Goal: Transaction & Acquisition: Download file/media

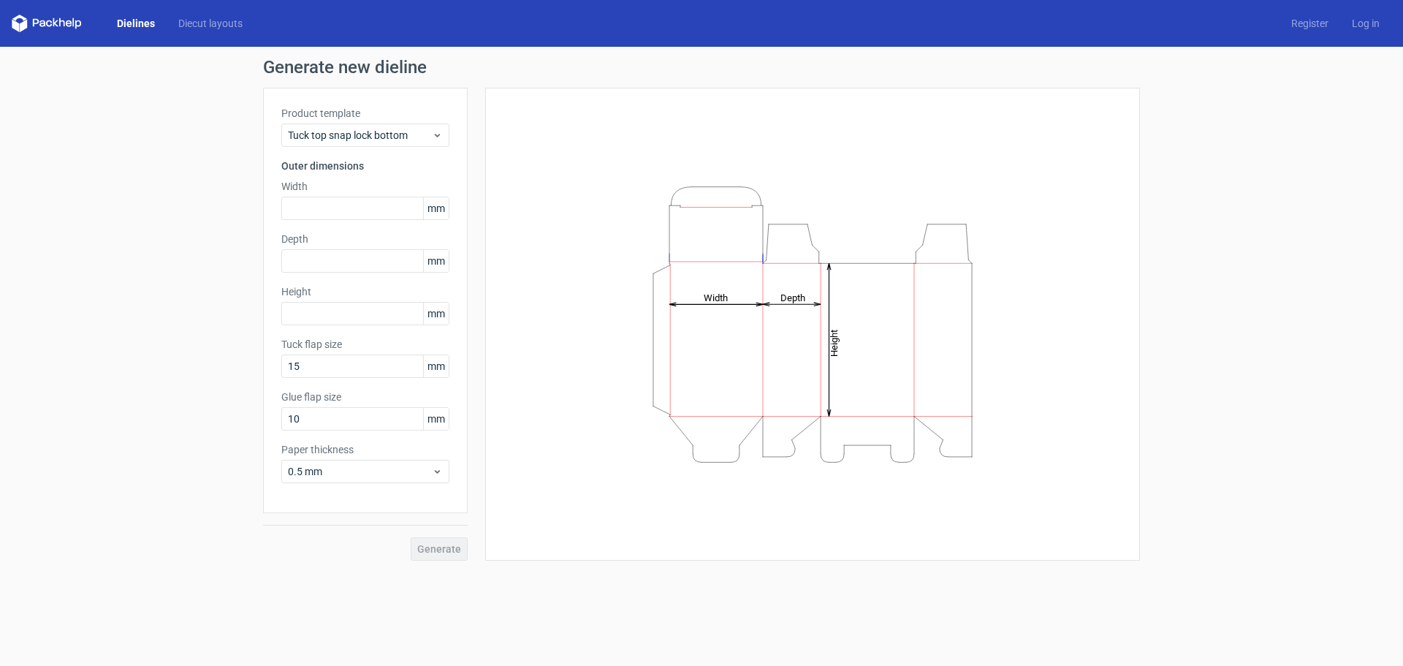
click at [346, 117] on label "Product template" at bounding box center [365, 113] width 168 height 15
click at [345, 128] on div "Tuck top snap lock bottom" at bounding box center [365, 135] width 168 height 23
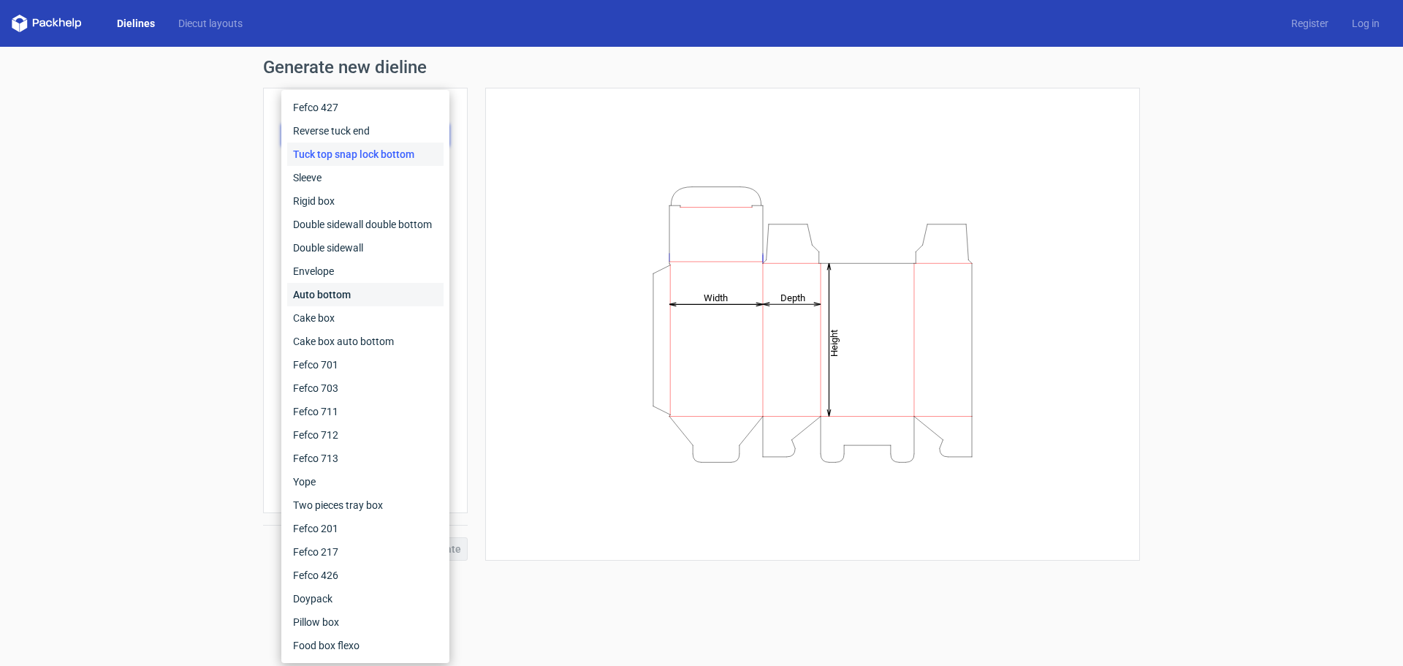
click at [355, 295] on div "Auto bottom" at bounding box center [365, 294] width 156 height 23
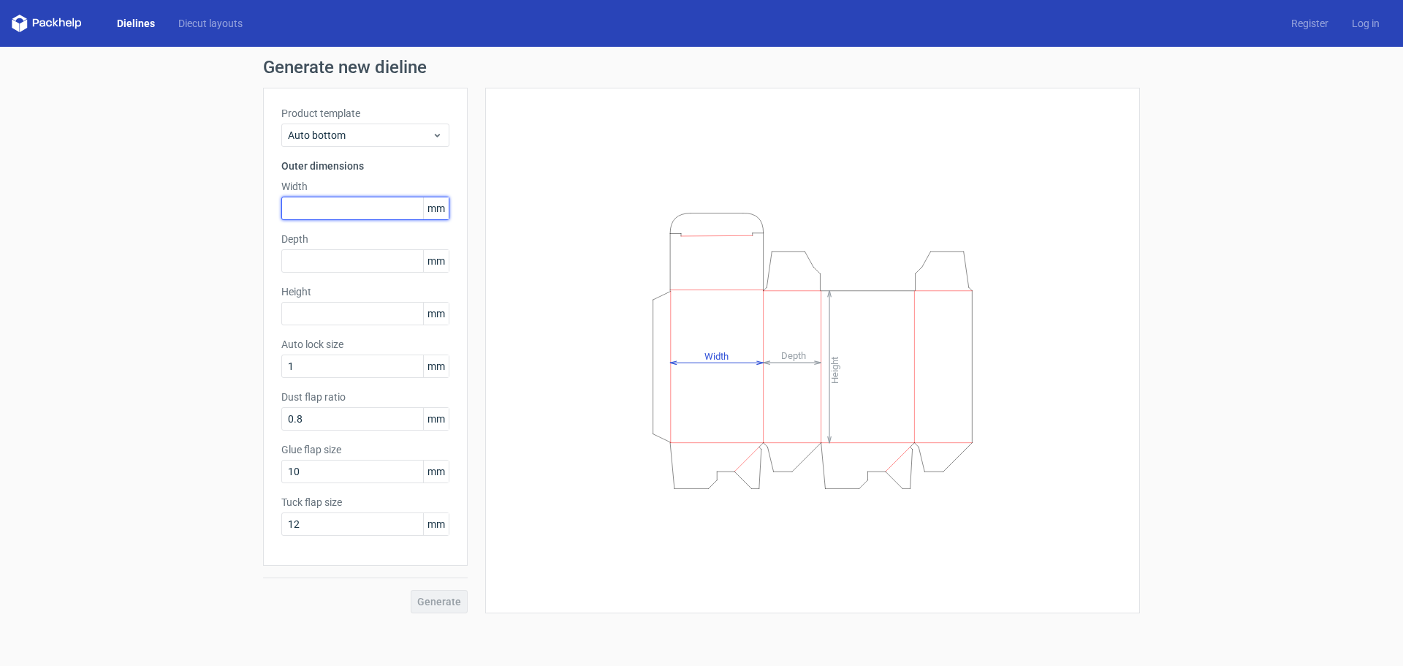
click at [315, 209] on input "text" at bounding box center [365, 208] width 168 height 23
type input "105"
type input "30"
type input "125"
click at [453, 604] on span "Generate" at bounding box center [439, 601] width 44 height 10
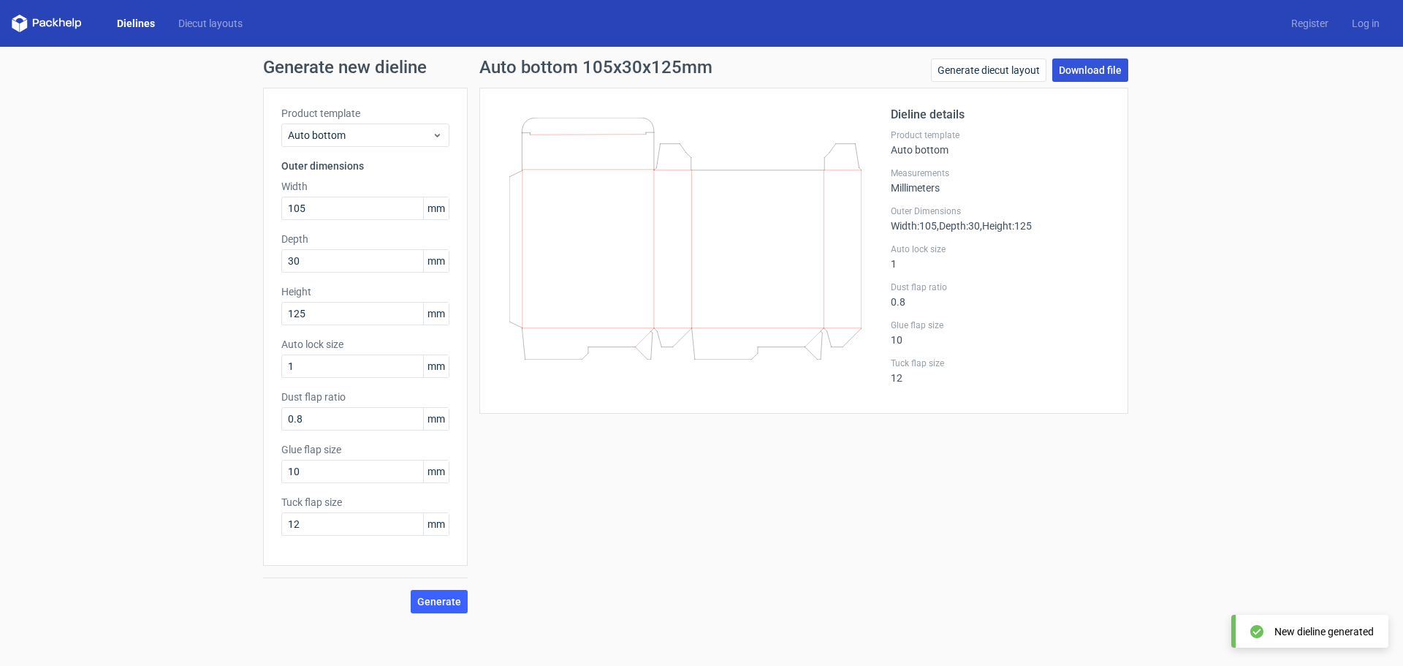
click at [1098, 67] on link "Download file" at bounding box center [1091, 69] width 76 height 23
